Goal: Find specific page/section: Find specific page/section

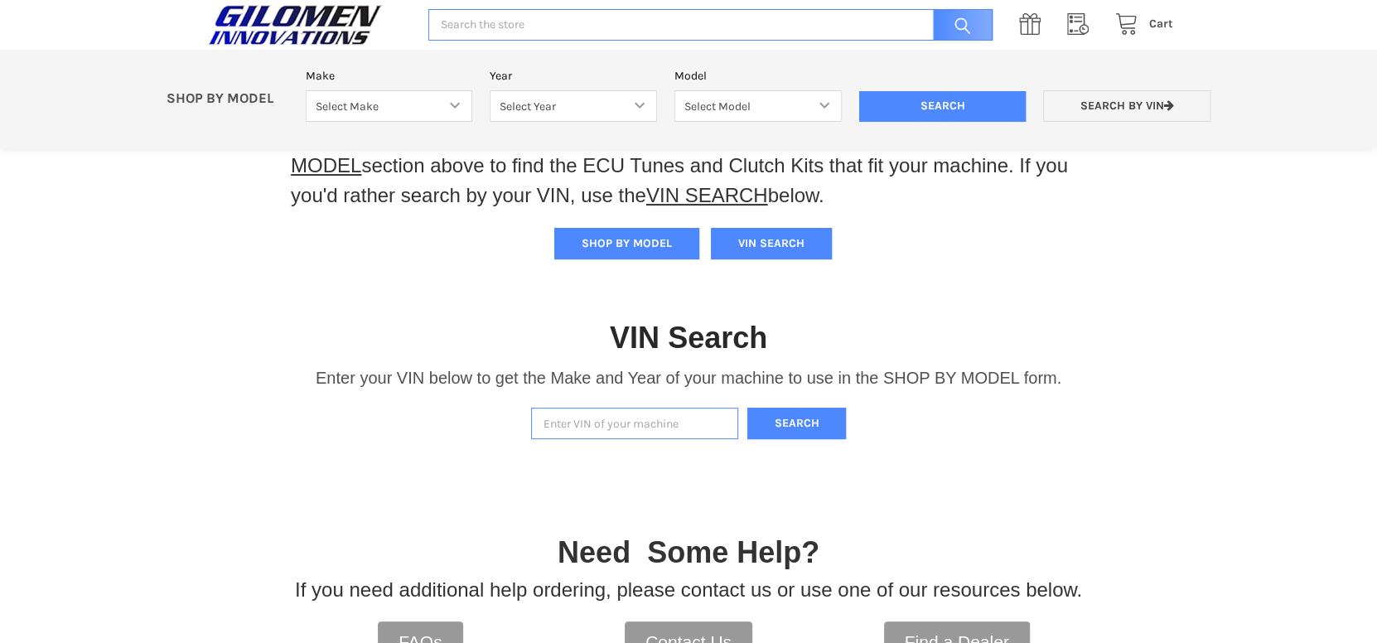
scroll to position [83, 0]
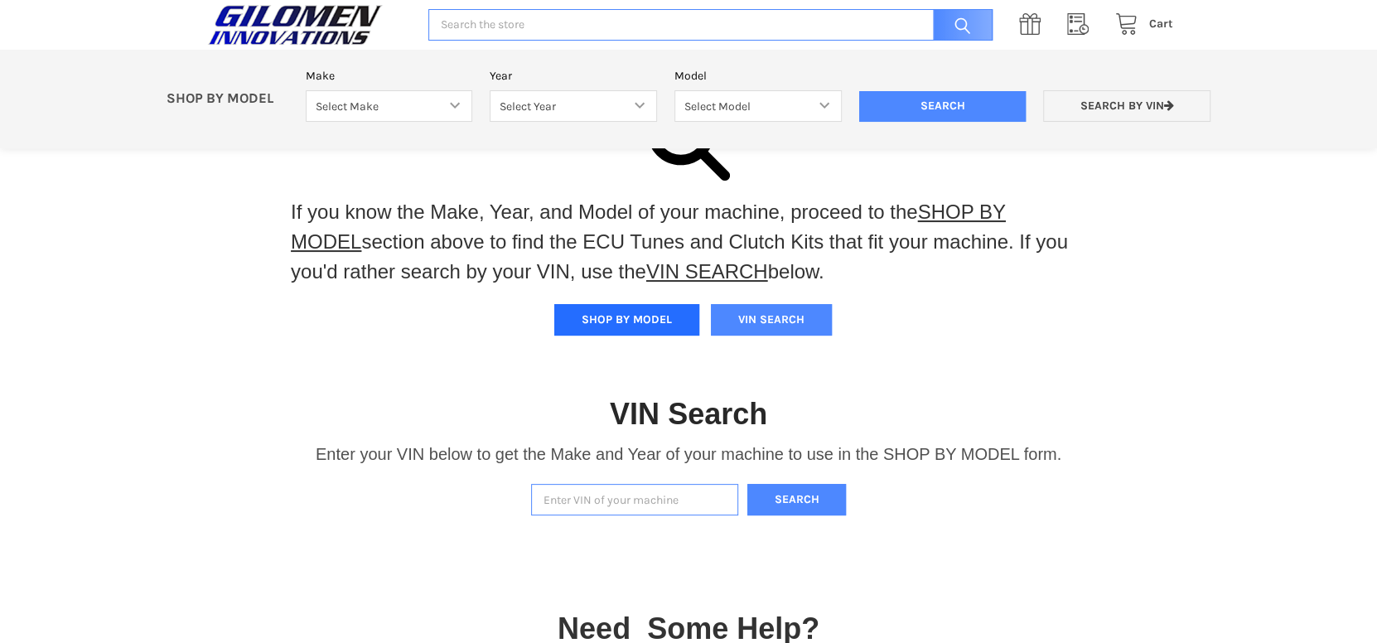
click at [607, 316] on button "SHOP BY MODEL" at bounding box center [626, 319] width 145 height 31
click at [375, 99] on select "Select Make Bobcat UTV Gravely UTV ACE 900 RANGER 570 Ranger 700 / 800 RANGER 9…" at bounding box center [389, 106] width 167 height 32
select select "330"
click at [306, 90] on select "Select Make Bobcat UTV Gravely UTV ACE 900 RANGER 570 Ranger 700 / 800 RANGER 9…" at bounding box center [389, 106] width 167 height 32
click at [556, 104] on select "Select Year [DATE] 2018 2019 2020 2021 2022 2023 2024 2025 2026" at bounding box center [573, 106] width 167 height 32
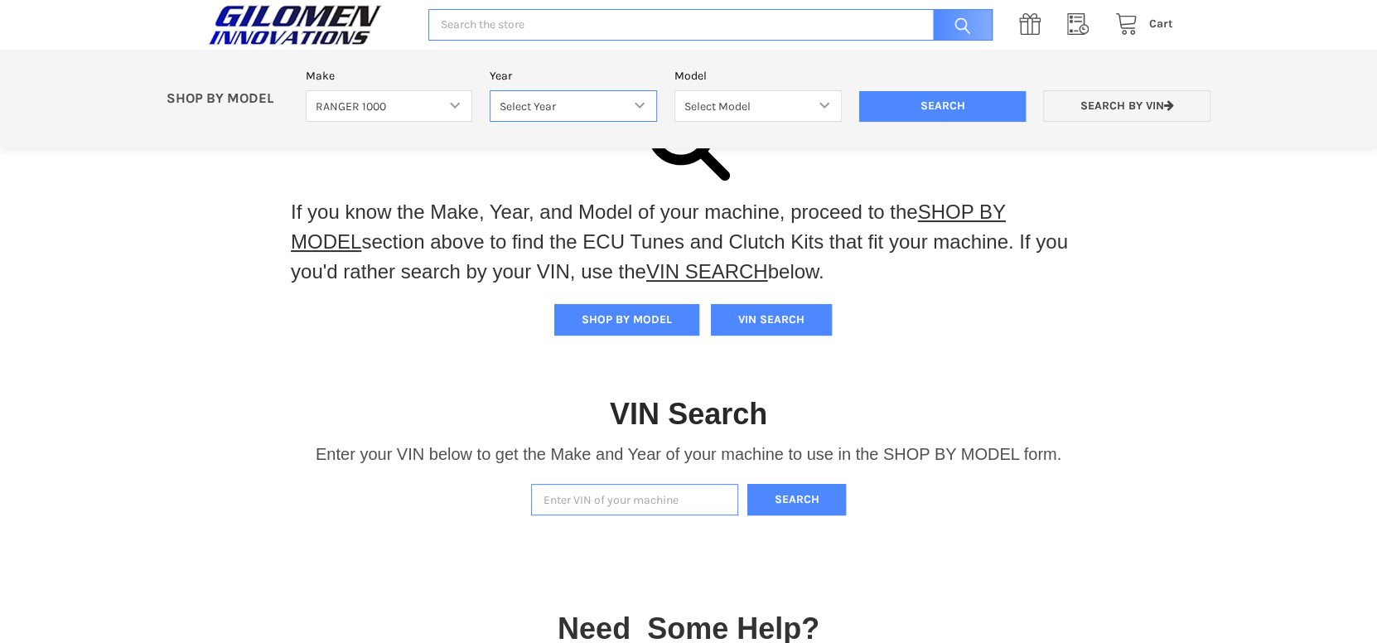
select select "408"
click at [490, 90] on select "Select Year [DATE] 2018 2019 2020 2021 2022 2023 2024 2025 2026" at bounding box center [573, 106] width 167 height 32
click at [769, 114] on select "Select Model Ranger 1000 Basic 61 HP SOHC Ranger 1000 Crew Basic 61 HP SOHC Ran…" at bounding box center [758, 106] width 167 height 32
select select "434"
click at [675, 90] on select "Select Model Ranger 1000 Basic 61 HP SOHC Ranger 1000 Crew Basic 61 HP SOHC Ran…" at bounding box center [758, 106] width 167 height 32
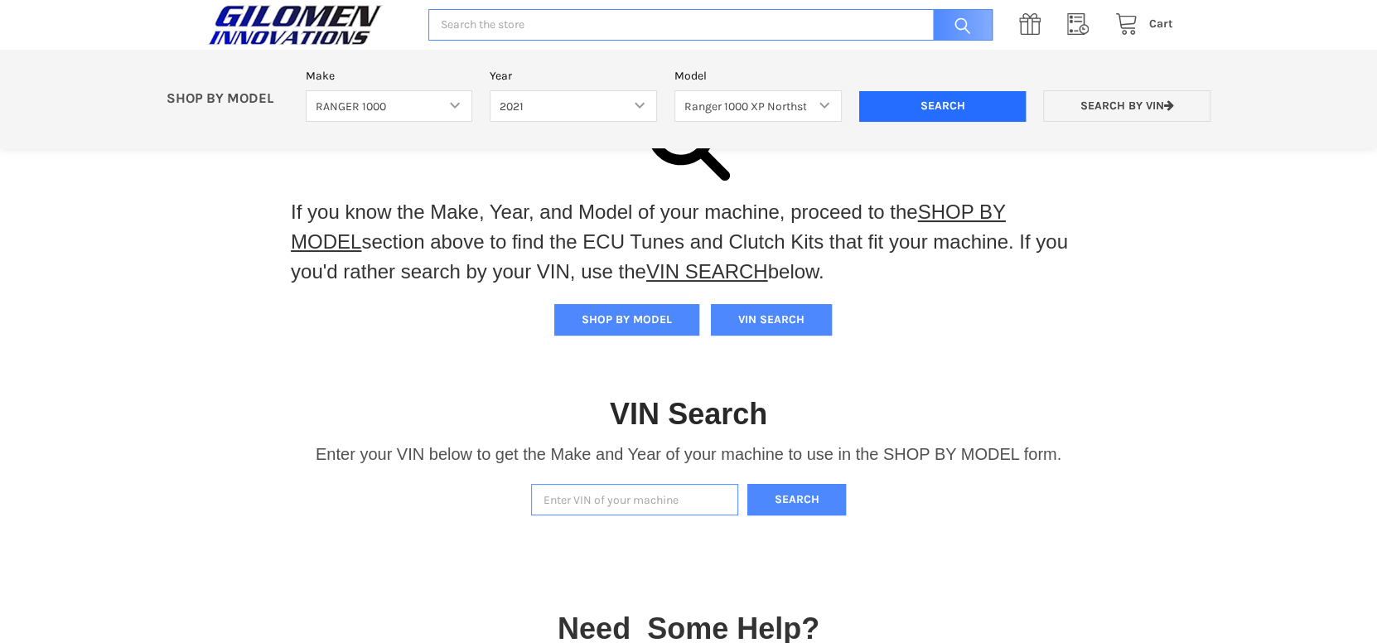
click at [918, 98] on input "Search" at bounding box center [942, 106] width 167 height 31
